Goal: Obtain resource: Download file/media

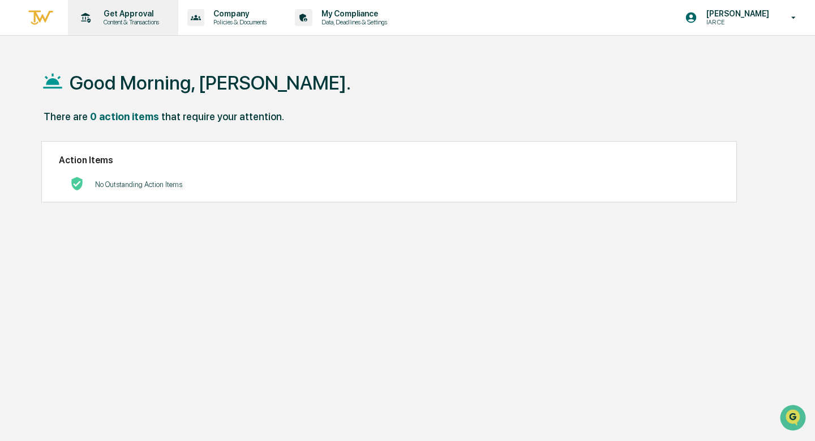
click at [112, 10] on p "Get Approval" at bounding box center [130, 13] width 70 height 9
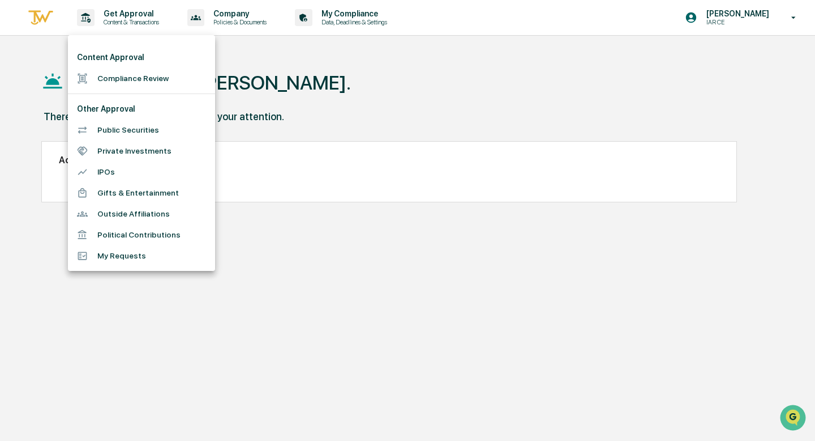
click at [114, 76] on li "Compliance Review" at bounding box center [141, 78] width 147 height 21
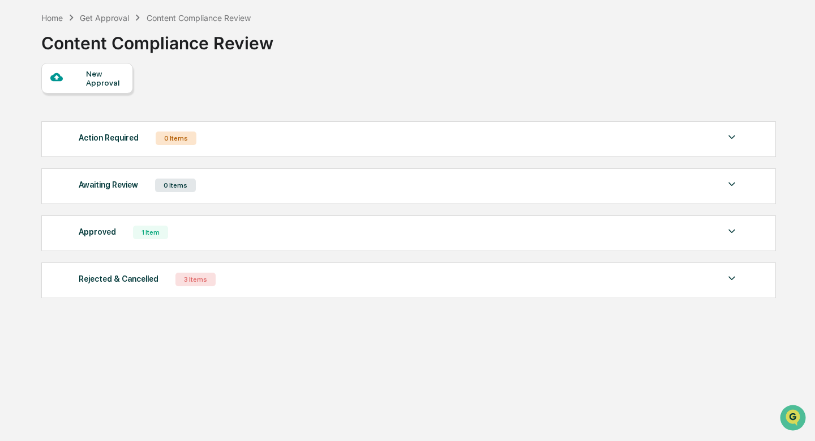
scroll to position [54, 0]
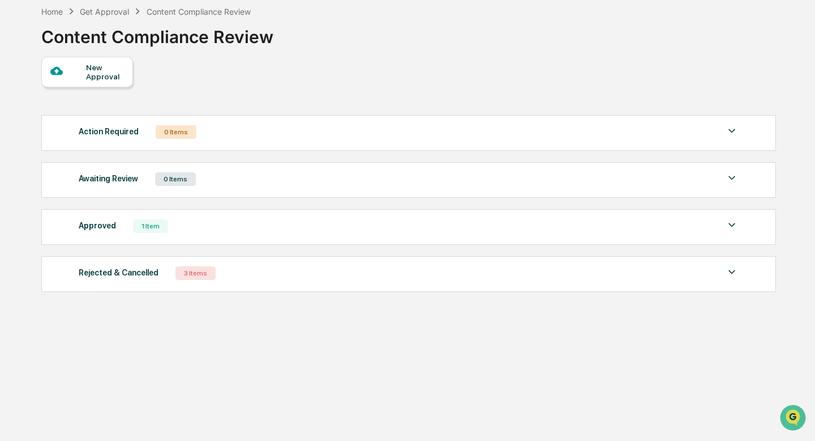
click at [108, 225] on div "Approved" at bounding box center [97, 225] width 37 height 15
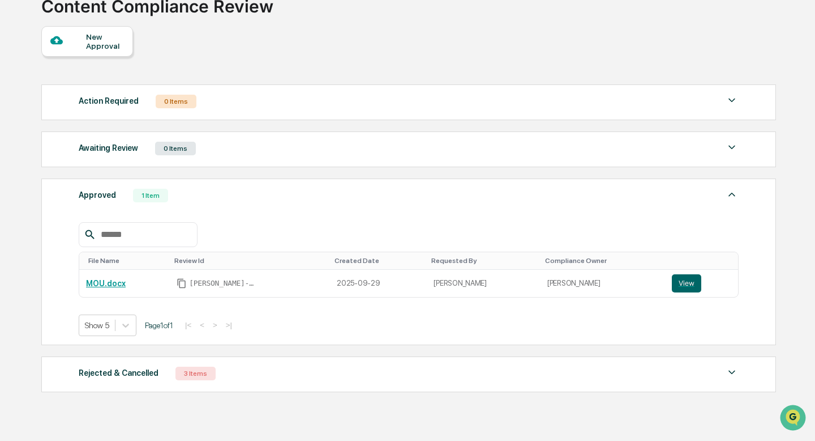
scroll to position [85, 0]
click at [681, 280] on button "View" at bounding box center [686, 282] width 29 height 18
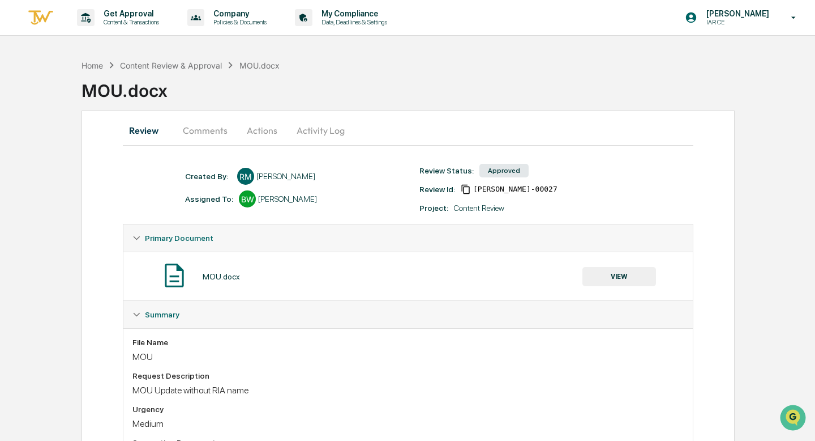
click at [625, 269] on button "VIEW" at bounding box center [620, 276] width 74 height 19
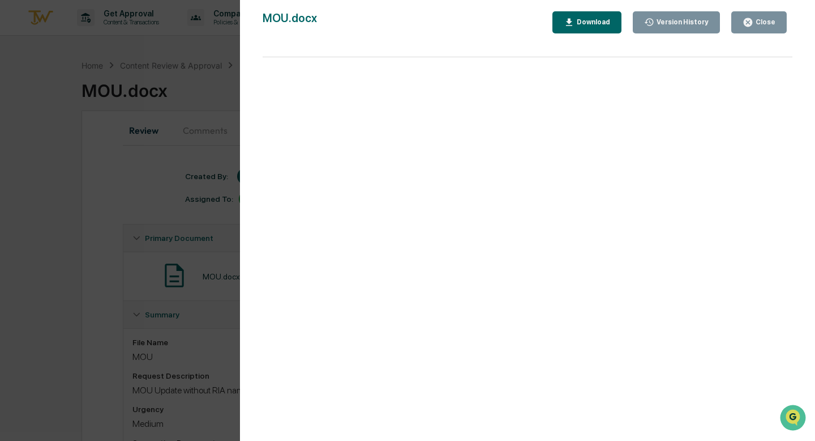
click at [588, 23] on div "Download" at bounding box center [593, 22] width 36 height 8
